Goal: Navigation & Orientation: Understand site structure

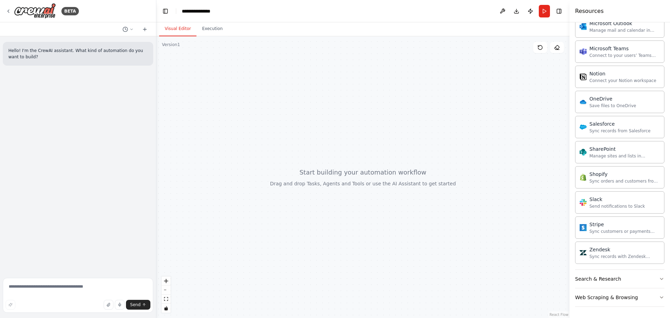
click at [418, 105] on div at bounding box center [362, 177] width 413 height 282
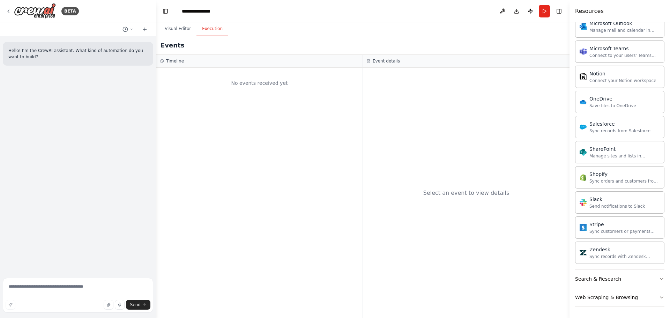
click at [210, 25] on button "Execution" at bounding box center [212, 29] width 32 height 15
click at [38, 7] on img at bounding box center [35, 11] width 42 height 16
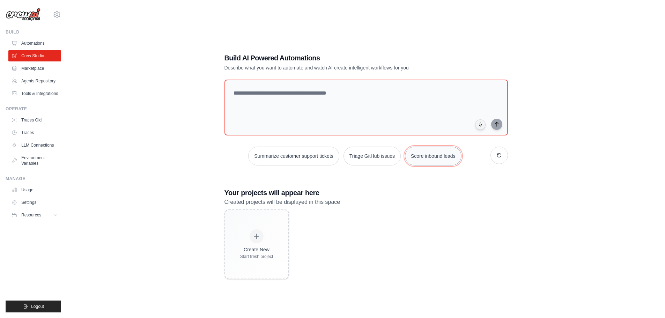
click at [438, 158] on button "Score inbound leads" at bounding box center [433, 156] width 57 height 19
type textarea "**********"
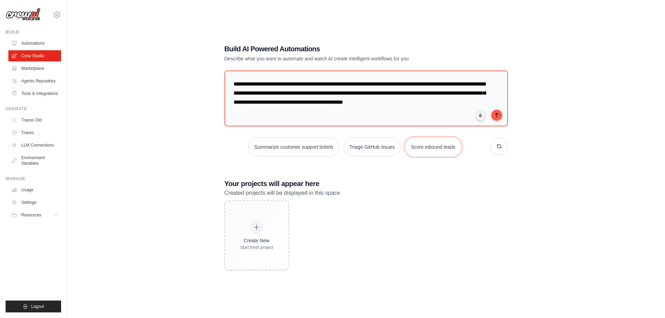
scroll to position [14, 0]
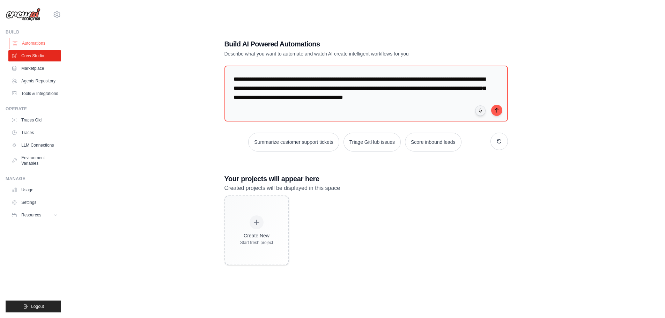
click at [36, 41] on link "Automations" at bounding box center [35, 43] width 53 height 11
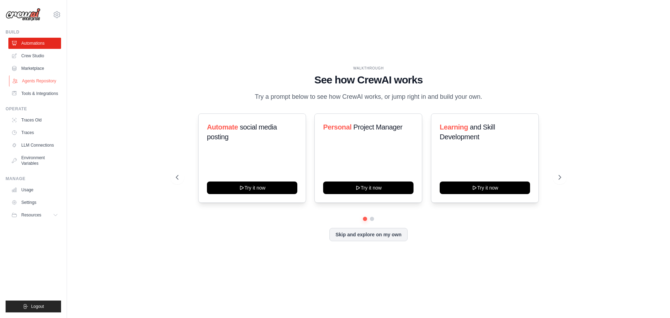
click at [31, 76] on link "Agents Repository" at bounding box center [35, 80] width 53 height 11
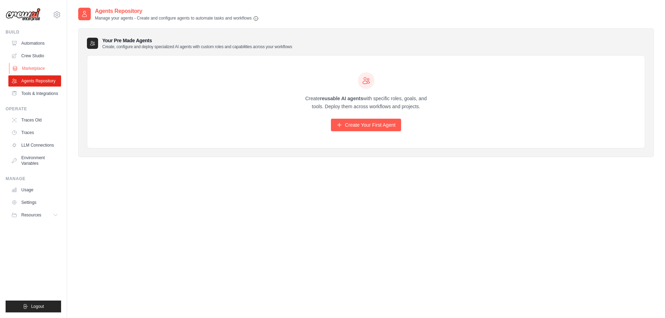
click at [31, 70] on link "Marketplace" at bounding box center [35, 68] width 53 height 11
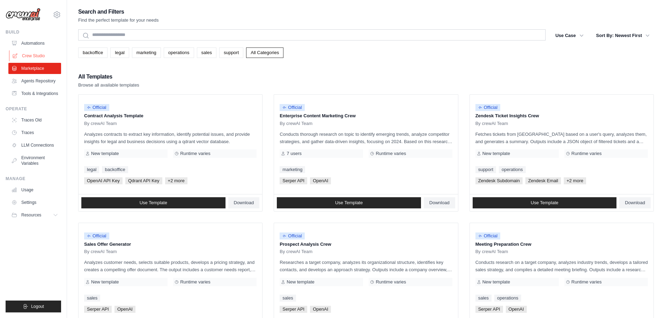
click at [32, 51] on link "Crew Studio" at bounding box center [35, 55] width 53 height 11
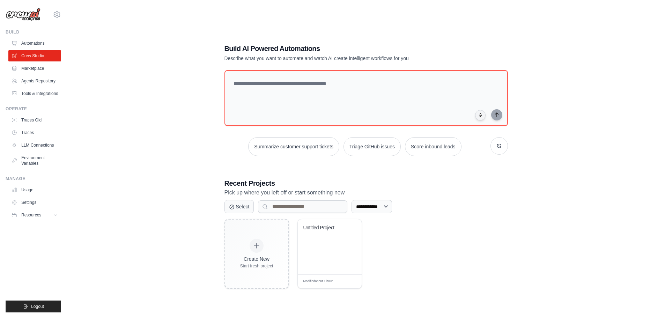
click at [602, 139] on div "**********" at bounding box center [365, 166] width 575 height 318
